Goal: Use online tool/utility: Utilize a website feature to perform a specific function

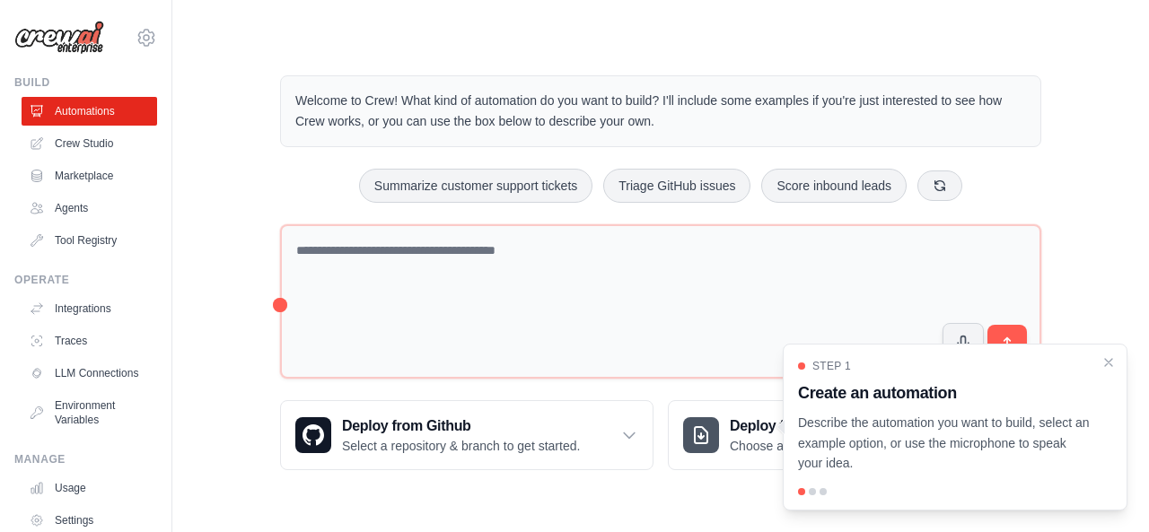
click at [79, 145] on link "Crew Studio" at bounding box center [90, 143] width 136 height 29
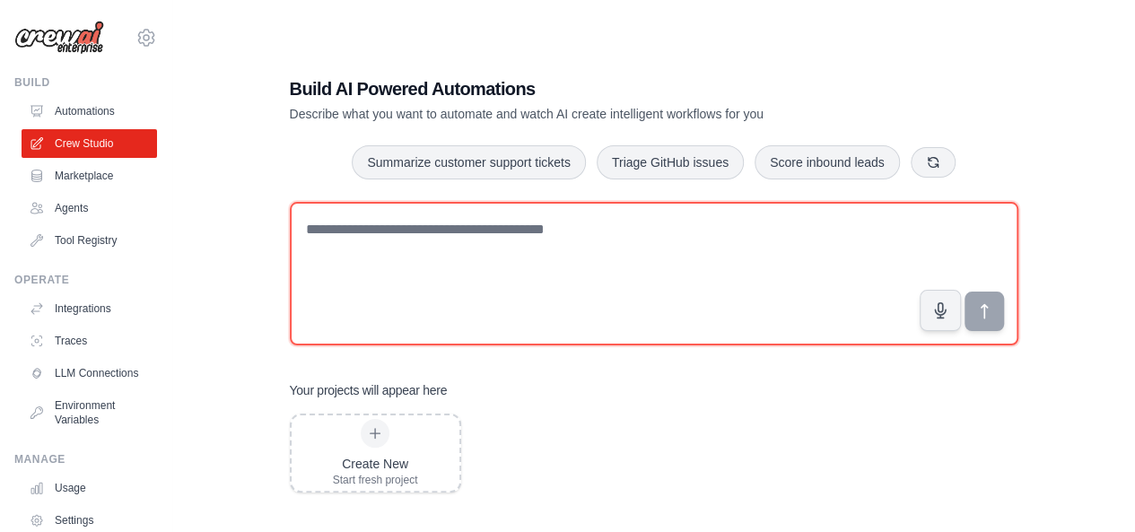
click at [376, 233] on textarea at bounding box center [654, 274] width 729 height 144
drag, startPoint x: 307, startPoint y: 231, endPoint x: 594, endPoint y: 222, distance: 287.3
click at [594, 222] on textarea at bounding box center [654, 274] width 729 height 144
drag, startPoint x: 591, startPoint y: 227, endPoint x: 334, endPoint y: 247, distance: 258.3
click at [334, 247] on textarea at bounding box center [654, 274] width 729 height 144
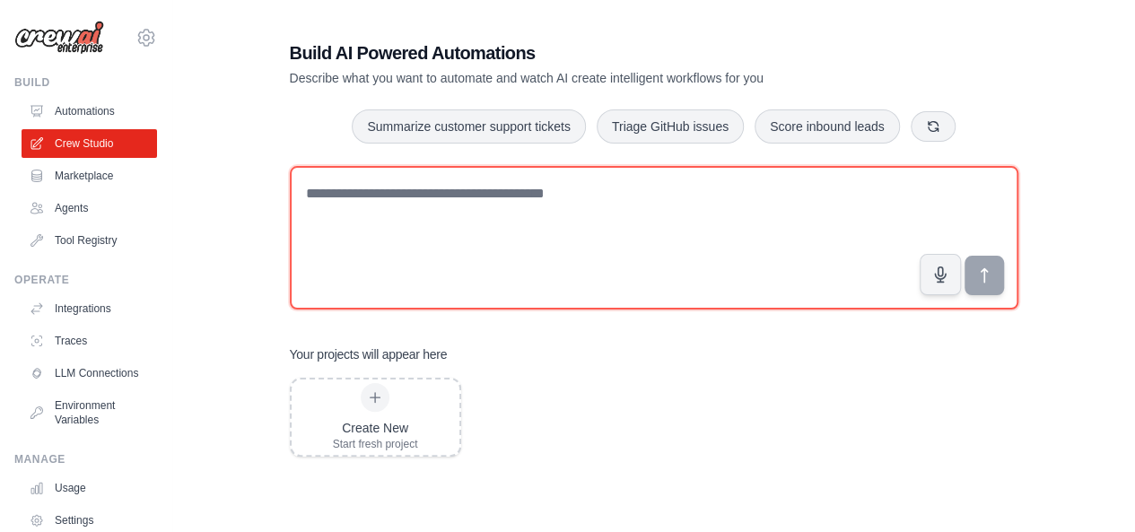
click at [309, 188] on textarea at bounding box center [654, 238] width 729 height 144
click at [319, 187] on textarea at bounding box center [654, 238] width 729 height 144
paste textarea "**********"
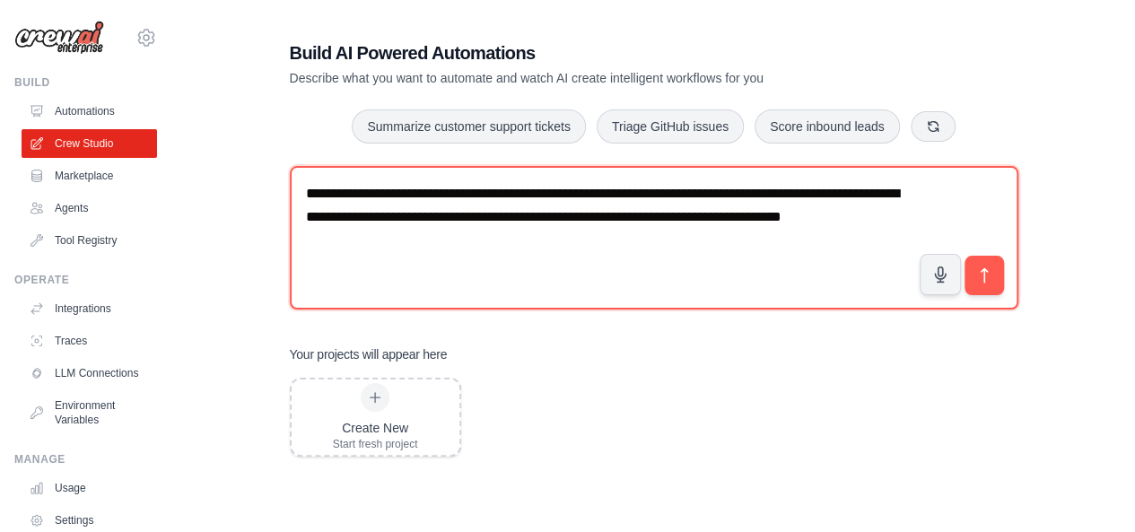
type textarea "**********"
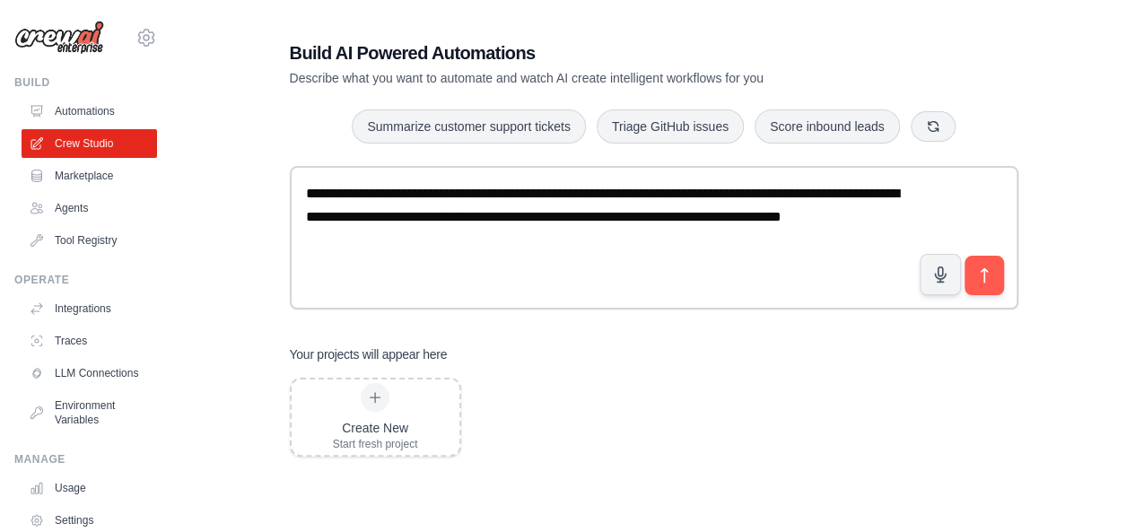
click at [372, 398] on icon at bounding box center [375, 397] width 14 height 14
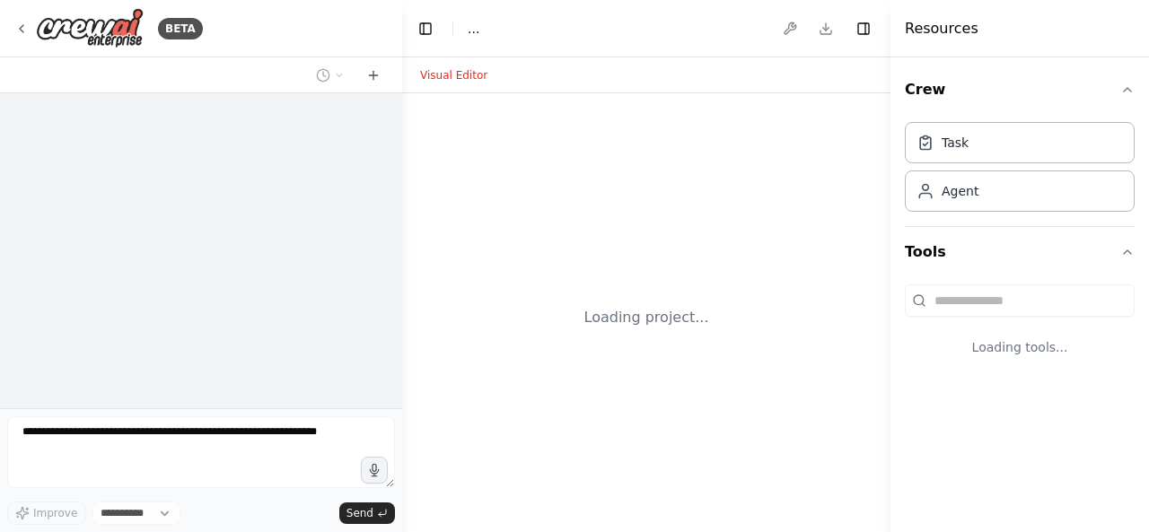
select select "****"
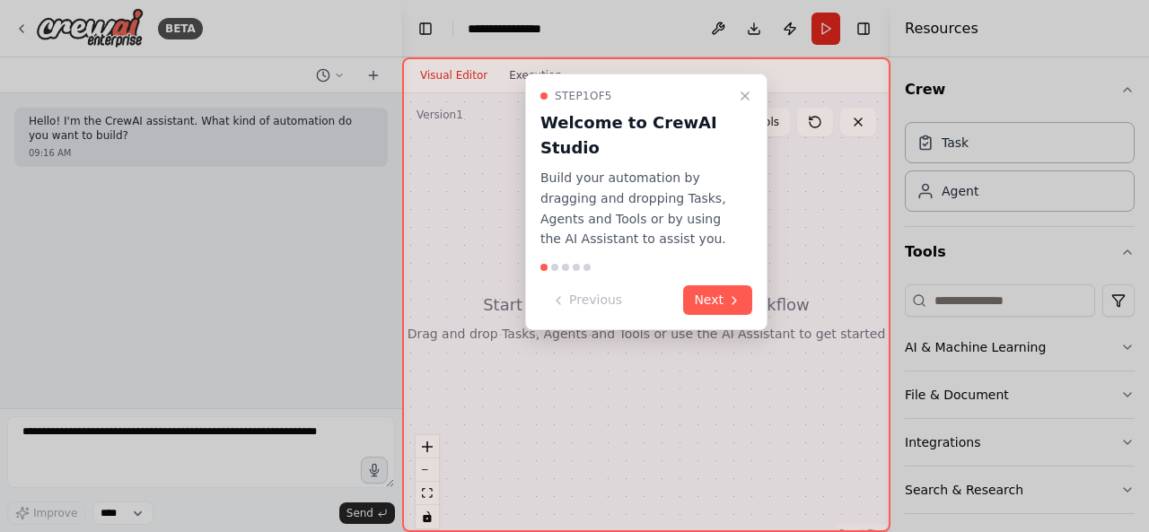
click at [458, 144] on div "Step 1 of 5 Welcome to CrewAI Studio Build your automation by dragging and drop…" at bounding box center [646, 294] width 488 height 475
click at [745, 98] on icon "Close walkthrough" at bounding box center [745, 96] width 14 height 14
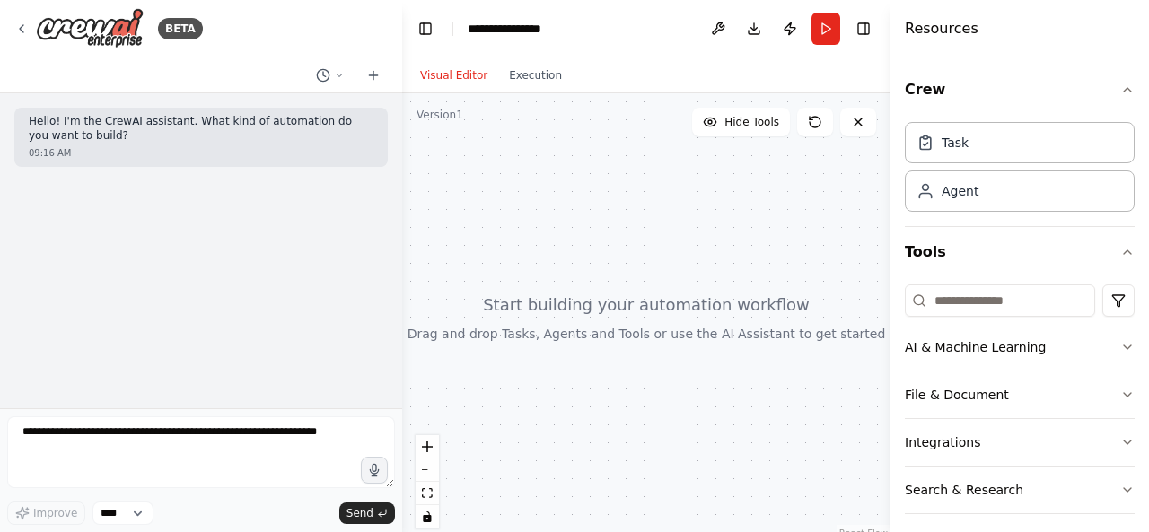
click at [525, 191] on div at bounding box center [646, 317] width 488 height 449
click at [39, 180] on div "Hello! I'm the CrewAI assistant. What kind of automation do you want to build? …" at bounding box center [201, 250] width 402 height 315
click at [449, 165] on div at bounding box center [646, 317] width 488 height 449
click at [598, 164] on div at bounding box center [646, 317] width 488 height 449
click at [481, 173] on div at bounding box center [646, 317] width 488 height 449
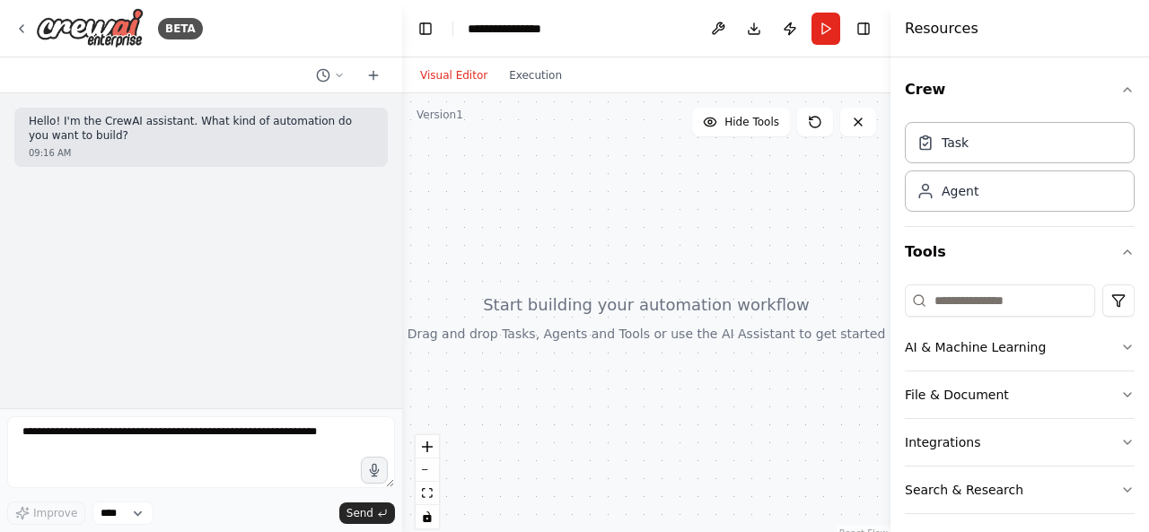
click at [481, 173] on div at bounding box center [646, 317] width 488 height 449
click at [491, 328] on div at bounding box center [646, 317] width 488 height 449
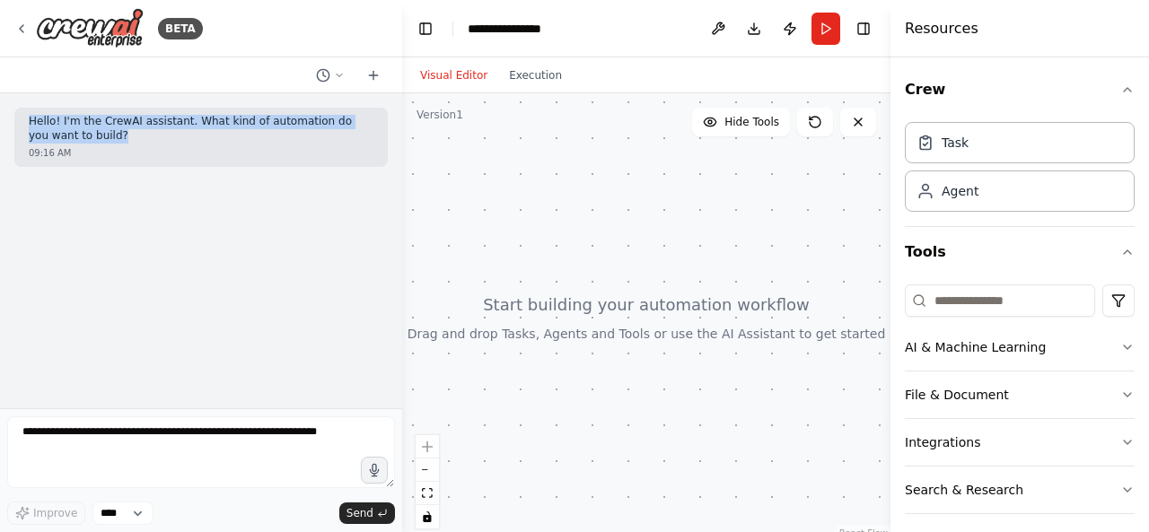
drag, startPoint x: 29, startPoint y: 118, endPoint x: 68, endPoint y: 136, distance: 43.8
click at [68, 136] on p "Hello! I'm the CrewAI assistant. What kind of automation do you want to build?" at bounding box center [201, 129] width 345 height 28
copy p "Hello! I'm the CrewAI assistant. What kind of automation do you want to build?"
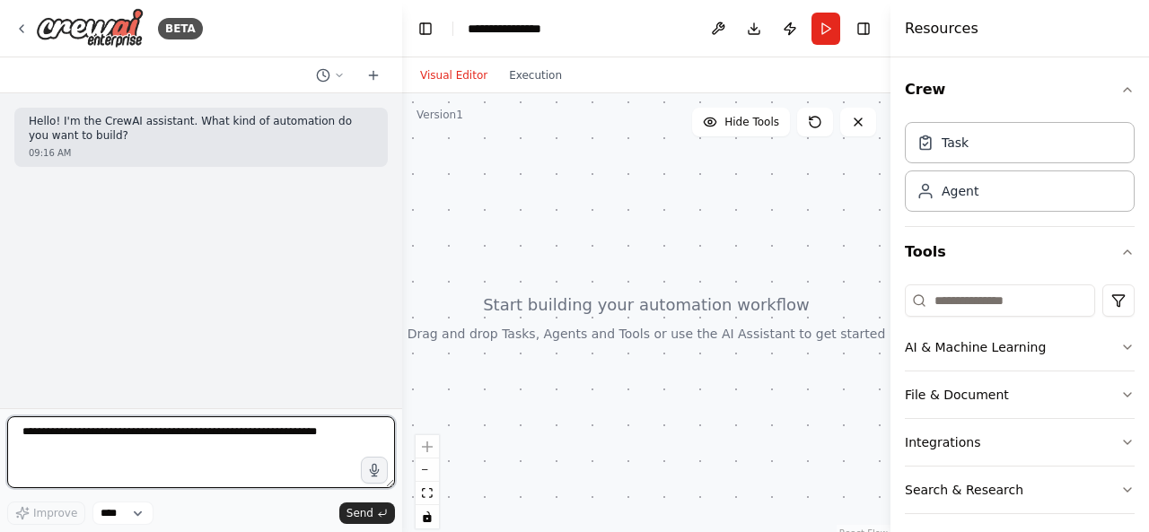
click at [39, 441] on textarea at bounding box center [201, 452] width 388 height 72
click at [74, 434] on textarea at bounding box center [201, 452] width 388 height 72
click at [74, 428] on textarea at bounding box center [201, 452] width 388 height 72
paste textarea "**********"
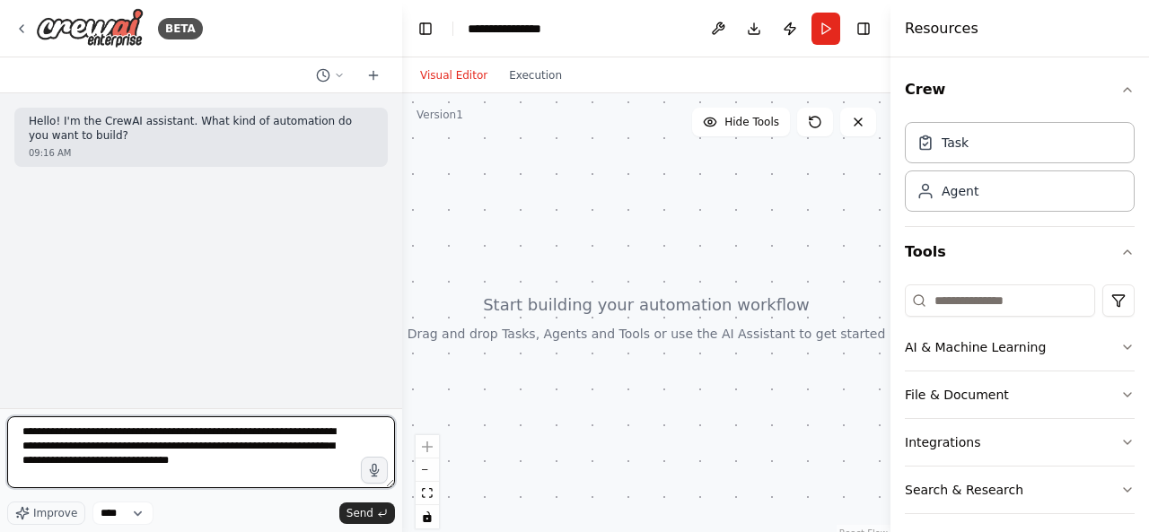
type textarea "**********"
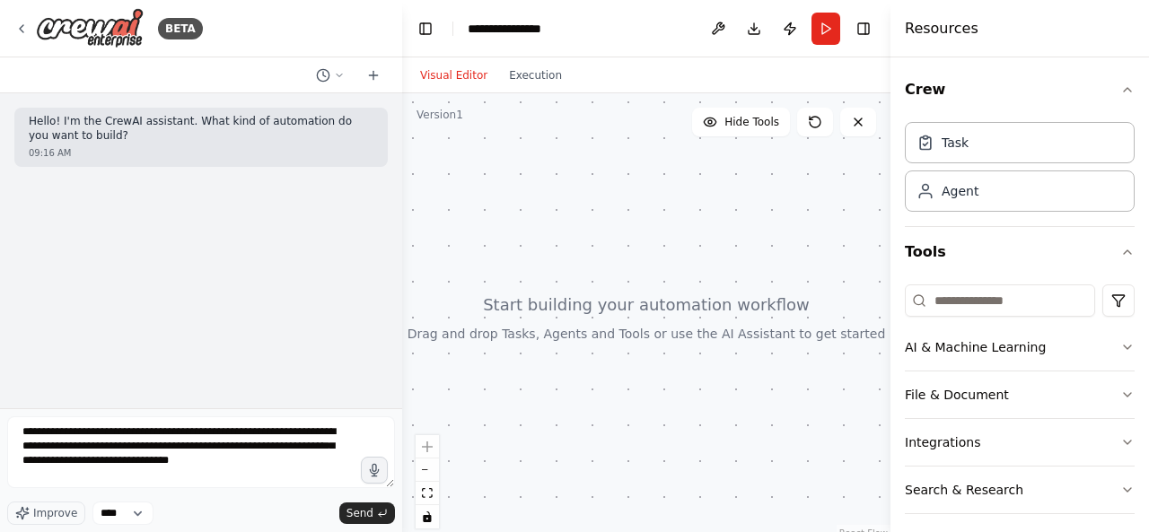
click at [361, 512] on span "Send" at bounding box center [359, 513] width 27 height 14
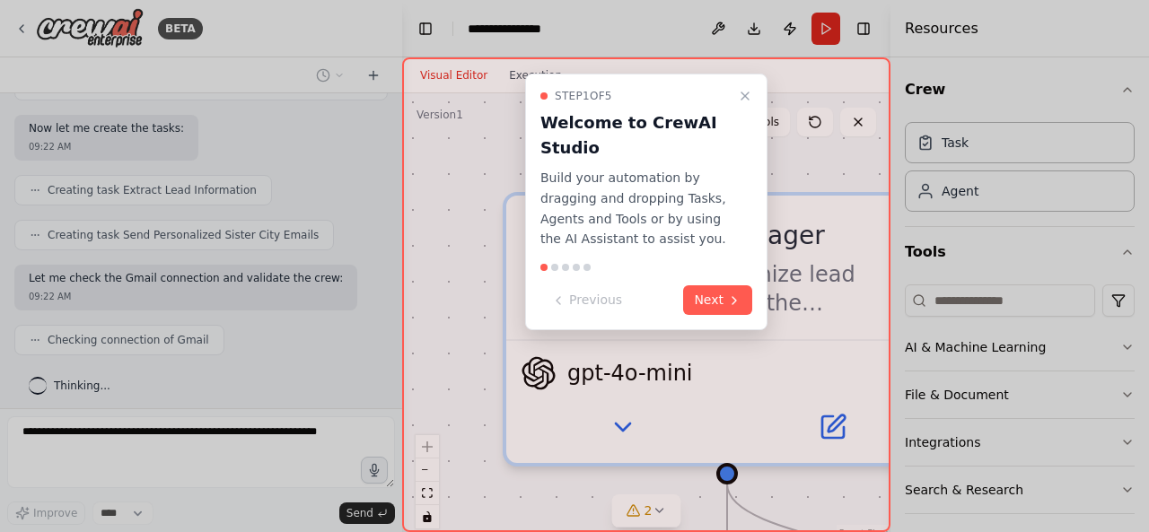
scroll to position [792, 0]
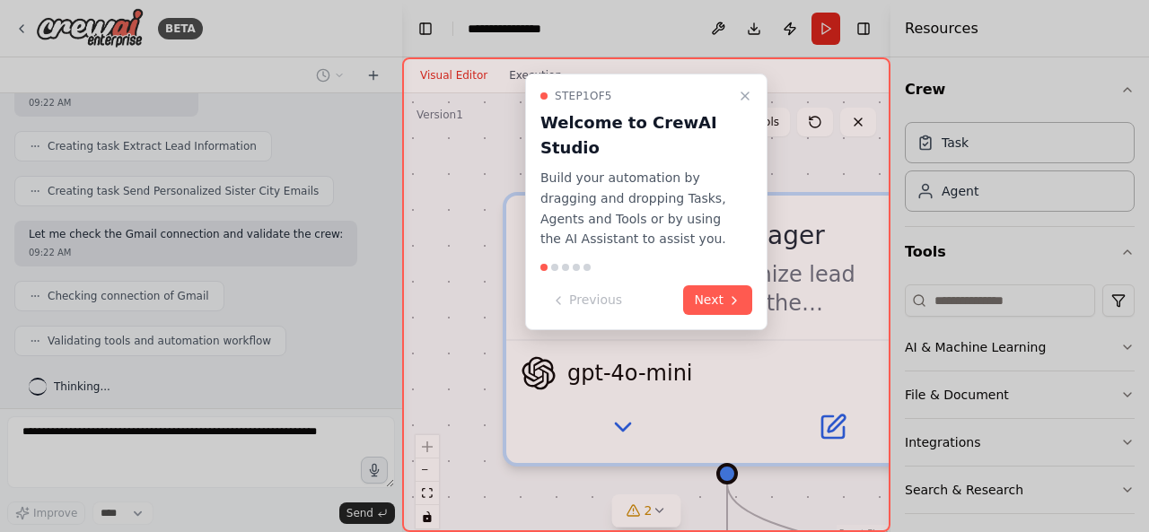
click at [748, 87] on button "Close walkthrough" at bounding box center [745, 96] width 22 height 22
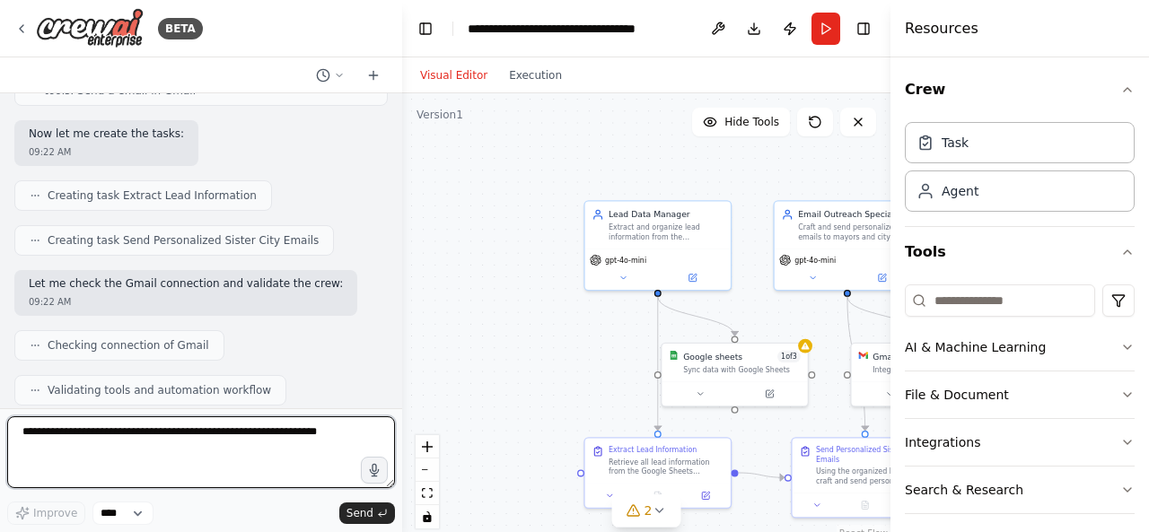
scroll to position [718, 0]
